Goal: Task Accomplishment & Management: Manage account settings

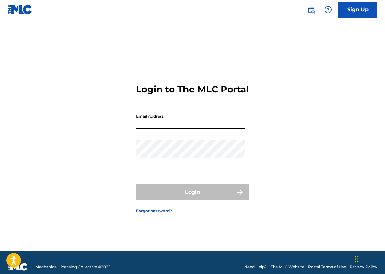
type input "[PERSON_NAME][EMAIL_ADDRESS][DOMAIN_NAME]"
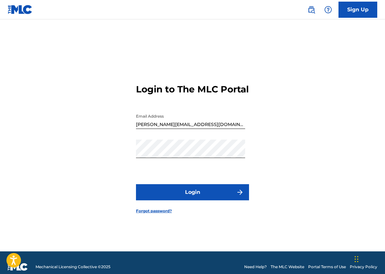
click at [179, 196] on button "Login" at bounding box center [192, 192] width 113 height 16
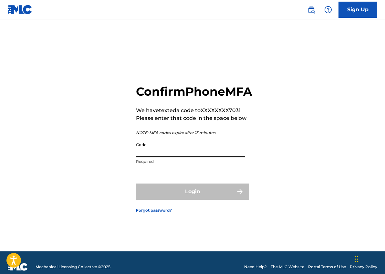
click at [167, 152] on input "Code" at bounding box center [190, 148] width 109 height 18
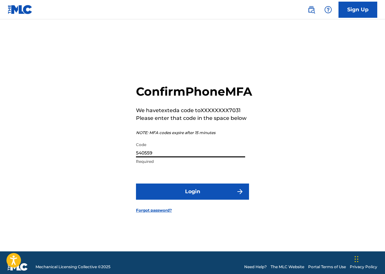
type input "540559"
click at [185, 199] on button "Login" at bounding box center [192, 191] width 113 height 16
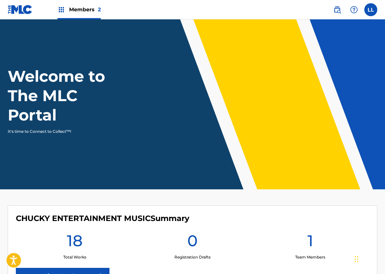
click at [230, 238] on div "0 Registration Drafts" at bounding box center [193, 245] width 118 height 29
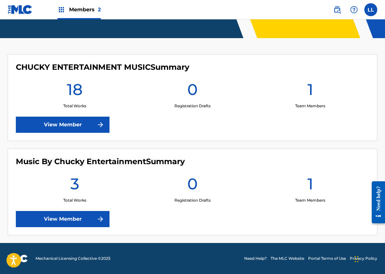
scroll to position [151, 0]
click at [58, 221] on link "View Member" at bounding box center [63, 219] width 94 height 16
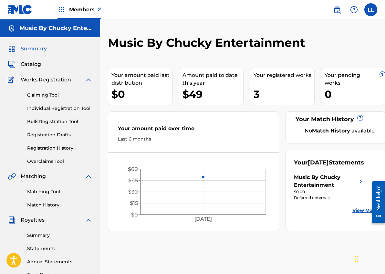
click at [29, 63] on span "Catalog" at bounding box center [31, 64] width 20 height 8
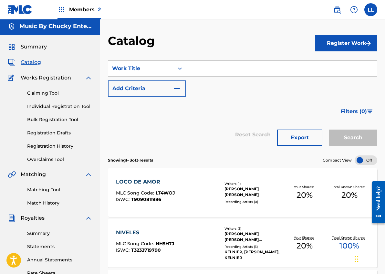
scroll to position [0, 0]
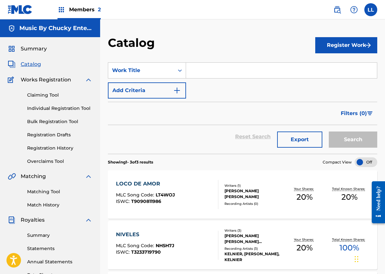
click at [29, 65] on span "Catalog" at bounding box center [31, 64] width 20 height 8
click at [70, 8] on span "Members 2" at bounding box center [85, 9] width 32 height 7
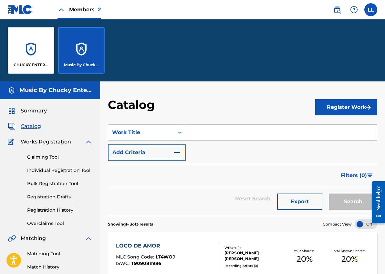
click at [27, 48] on div "CHUCKY ENTERTAINMENT MUSIC" at bounding box center [31, 50] width 46 height 46
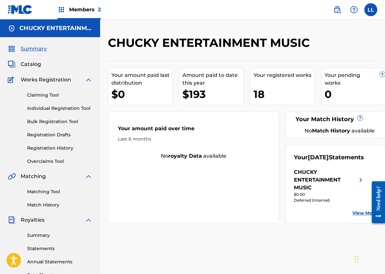
click at [29, 64] on span "Catalog" at bounding box center [31, 64] width 20 height 8
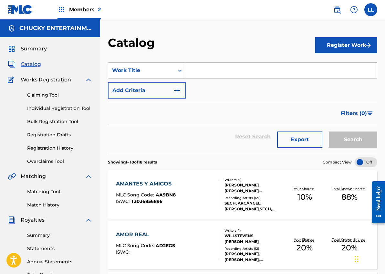
click at [38, 232] on link "Summary" at bounding box center [59, 235] width 65 height 7
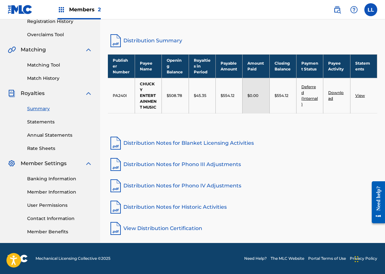
scroll to position [126, 0]
click at [46, 180] on link "Banking Information" at bounding box center [59, 178] width 65 height 7
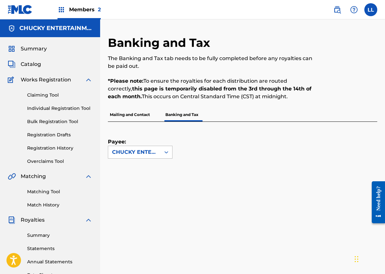
click at [148, 154] on div "CHUCKY ENTERTAINMENT MUSIC" at bounding box center [134, 152] width 45 height 8
click at [145, 175] on div "CHUCKY ENTERTAINMENT MUSIC" at bounding box center [140, 174] width 64 height 32
click at [141, 115] on p "Mailing and Contact" at bounding box center [130, 115] width 44 height 14
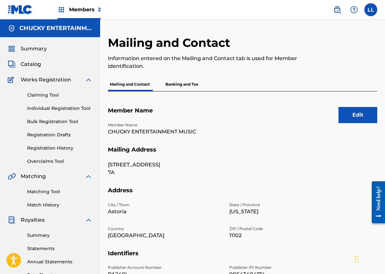
click at [185, 84] on p "Banking and Tax" at bounding box center [181, 84] width 37 height 14
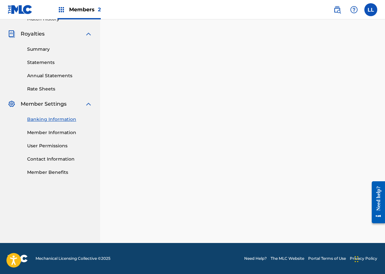
scroll to position [186, 0]
click at [76, 7] on span "Members 2" at bounding box center [85, 9] width 32 height 7
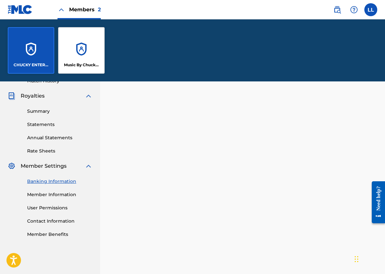
click at [74, 55] on div "Music By Chucky Entertainment" at bounding box center [81, 50] width 46 height 46
